Goal: Task Accomplishment & Management: Manage account settings

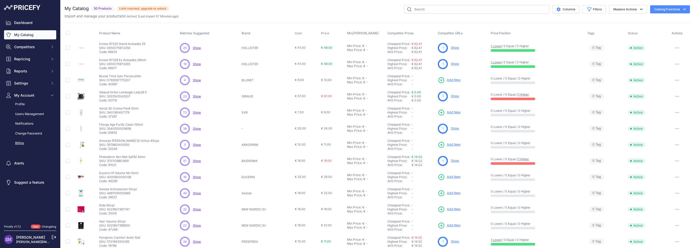
click at [24, 143] on link "Billing" at bounding box center [30, 143] width 52 height 9
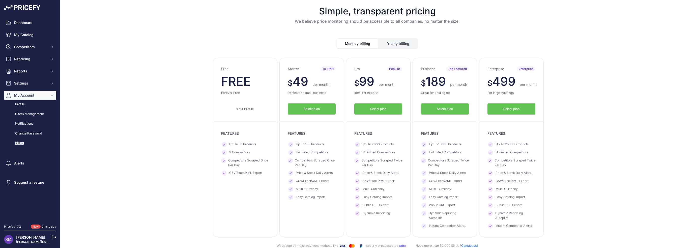
click at [141, 97] on div "Free $ 0 $ 0 per month $ 0" at bounding box center [378, 147] width 626 height 179
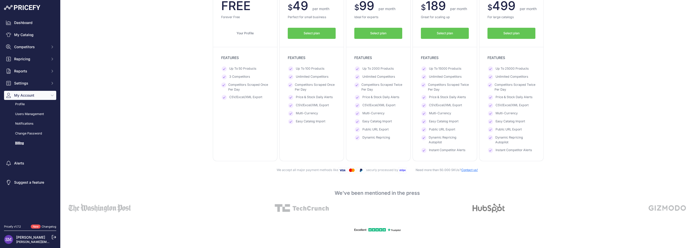
scroll to position [126, 0]
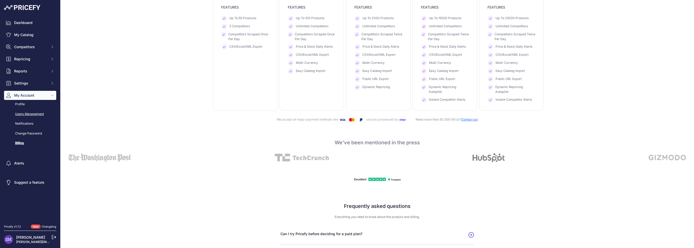
click at [23, 114] on link "Users Management" at bounding box center [30, 114] width 52 height 9
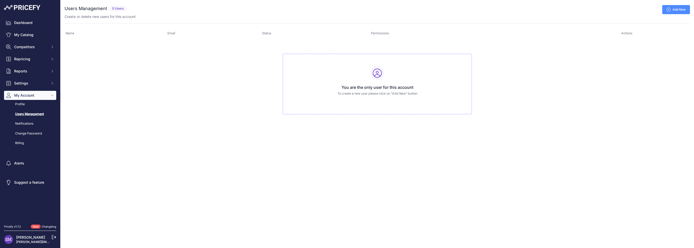
click at [677, 9] on link "Add New" at bounding box center [676, 9] width 28 height 9
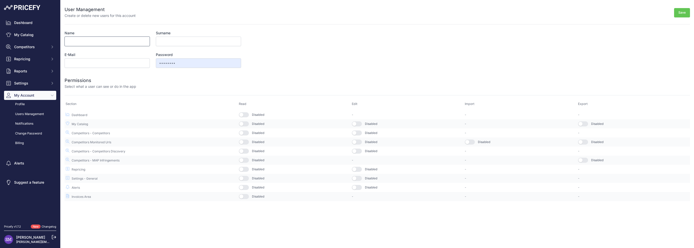
click at [100, 39] on input "Name" at bounding box center [107, 42] width 85 height 10
type input "Nicola"
type input "Cavalieri"
click at [100, 64] on input "E-Mail" at bounding box center [107, 63] width 85 height 10
click at [91, 59] on input "E-Mail" at bounding box center [107, 63] width 85 height 10
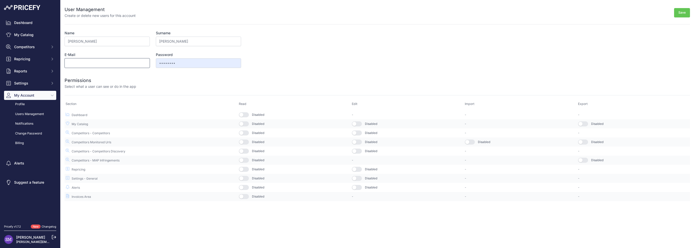
paste input "shop@farmaciacavalieri.it"
type input "shop@farmaciacavalieri.it"
click at [127, 52] on label "E-Mail" at bounding box center [107, 54] width 85 height 5
click at [127, 58] on input "shop@farmaciacavalieri.it" at bounding box center [107, 63] width 85 height 10
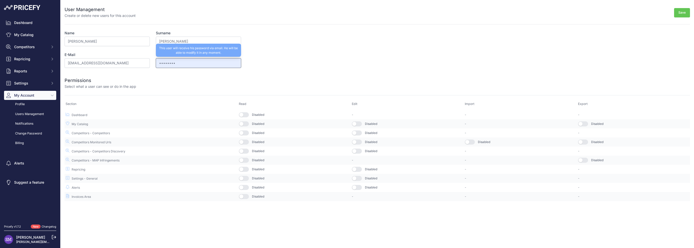
click at [166, 59] on input "••••••••" at bounding box center [198, 63] width 85 height 10
click at [167, 61] on input "••••••••" at bounding box center [198, 63] width 85 height 10
click at [151, 74] on div "Permissions Select what a user can see or do in the app" at bounding box center [378, 80] width 626 height 18
click at [247, 196] on button "button" at bounding box center [244, 196] width 10 height 5
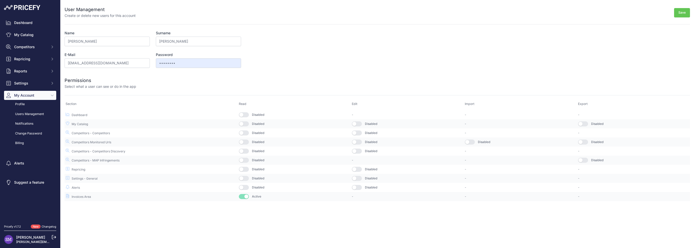
click at [246, 131] on button "button" at bounding box center [244, 132] width 10 height 5
click at [244, 176] on button "button" at bounding box center [244, 178] width 10 height 5
click at [243, 186] on button "button" at bounding box center [244, 187] width 10 height 5
click at [359, 188] on button "button" at bounding box center [357, 187] width 10 height 5
click at [358, 178] on button "button" at bounding box center [357, 178] width 10 height 5
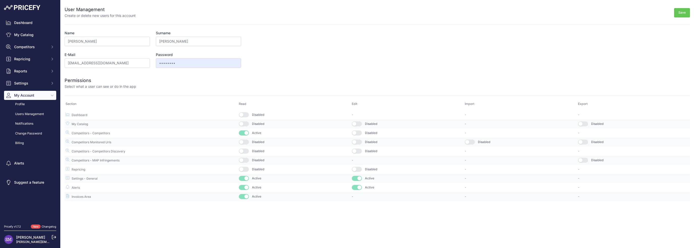
click at [247, 115] on button "button" at bounding box center [244, 114] width 10 height 5
click at [248, 123] on button "button" at bounding box center [244, 123] width 10 height 5
click at [687, 12] on button "Save" at bounding box center [682, 12] width 16 height 9
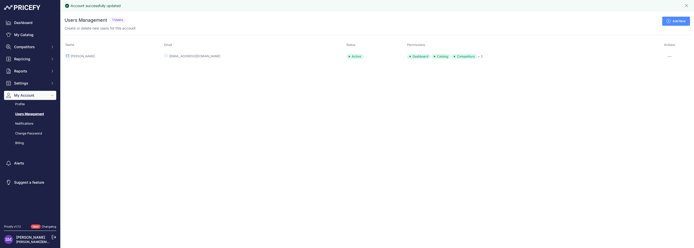
click at [668, 55] on button "button" at bounding box center [670, 56] width 10 height 7
click at [539, 155] on div "Account successfully updated Close You are not connected to the internet." at bounding box center [378, 124] width 634 height 248
click at [42, 62] on button "Repricing" at bounding box center [30, 58] width 52 height 9
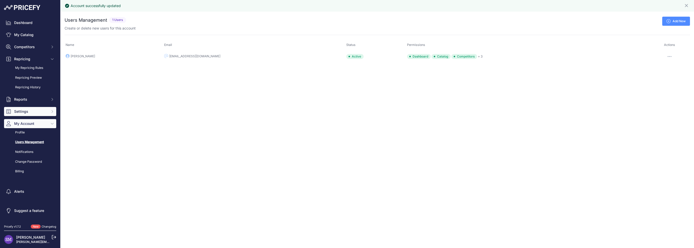
click at [46, 110] on span "Settings" at bounding box center [30, 111] width 33 height 5
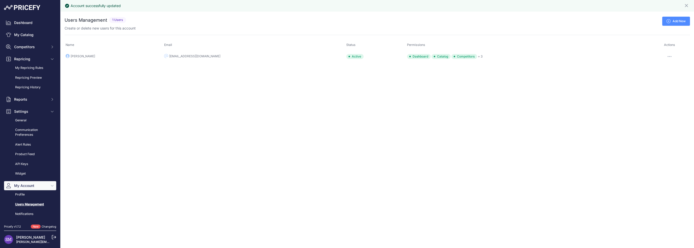
click at [35, 185] on span "My Account" at bounding box center [30, 185] width 33 height 5
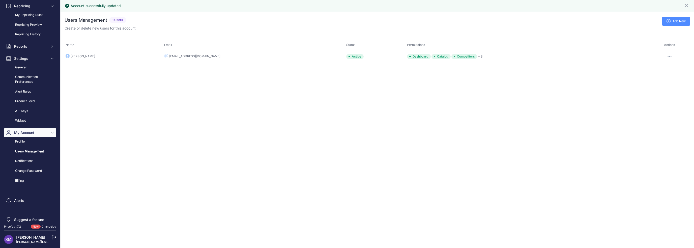
scroll to position [59, 0]
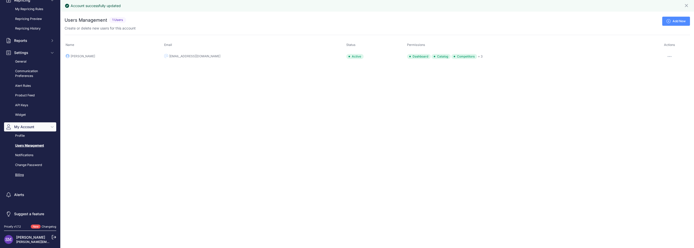
click at [20, 175] on link "Billing" at bounding box center [30, 175] width 52 height 9
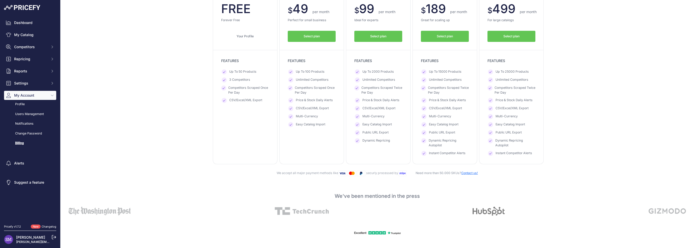
scroll to position [76, 0]
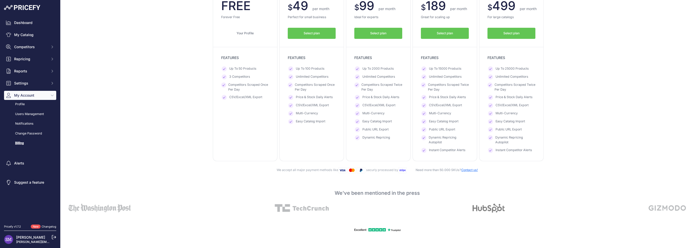
click at [440, 36] on button "Select plan" at bounding box center [445, 33] width 48 height 11
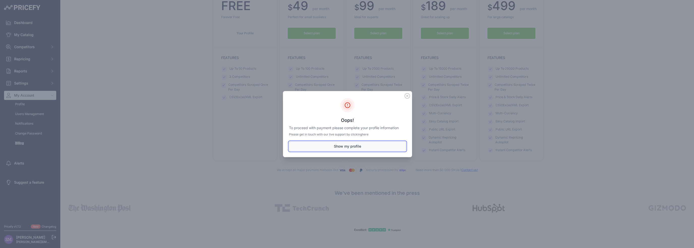
click at [318, 145] on button "Show my profile" at bounding box center [347, 147] width 117 height 10
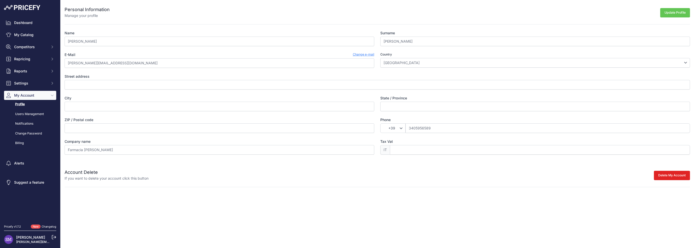
click at [20, 138] on div "Profile Users Management Notifications Change Password Billing" at bounding box center [30, 124] width 52 height 48
click at [20, 142] on link "Billing" at bounding box center [30, 143] width 52 height 9
